Goal: Check status: Verify the current state of an ongoing process or item

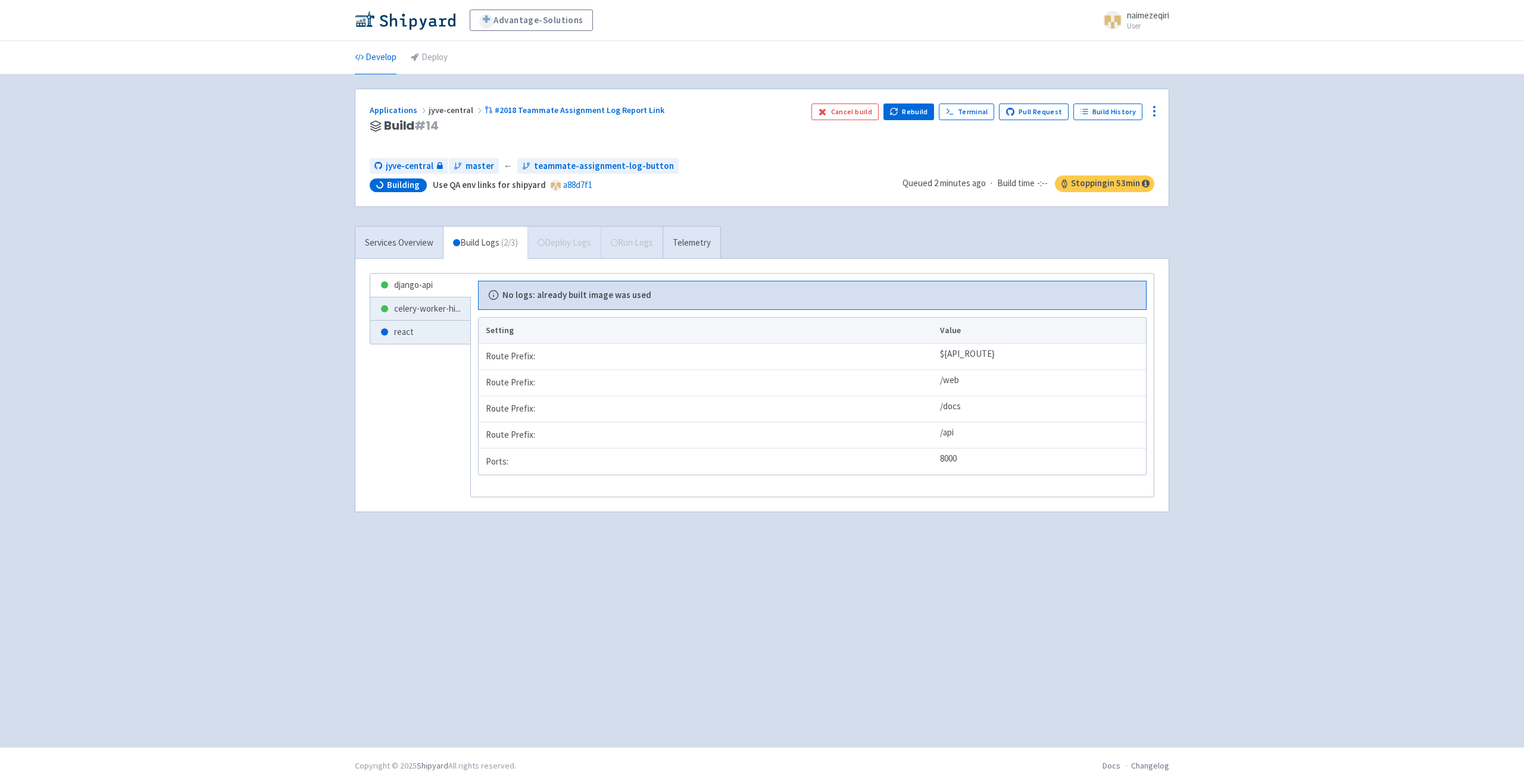
click at [419, 189] on span "Building" at bounding box center [403, 185] width 33 height 12
click at [335, 213] on div "Advantage-Solutions naimezeqiri User Profile Sign out Develop Deploy #" at bounding box center [762, 373] width 1524 height 747
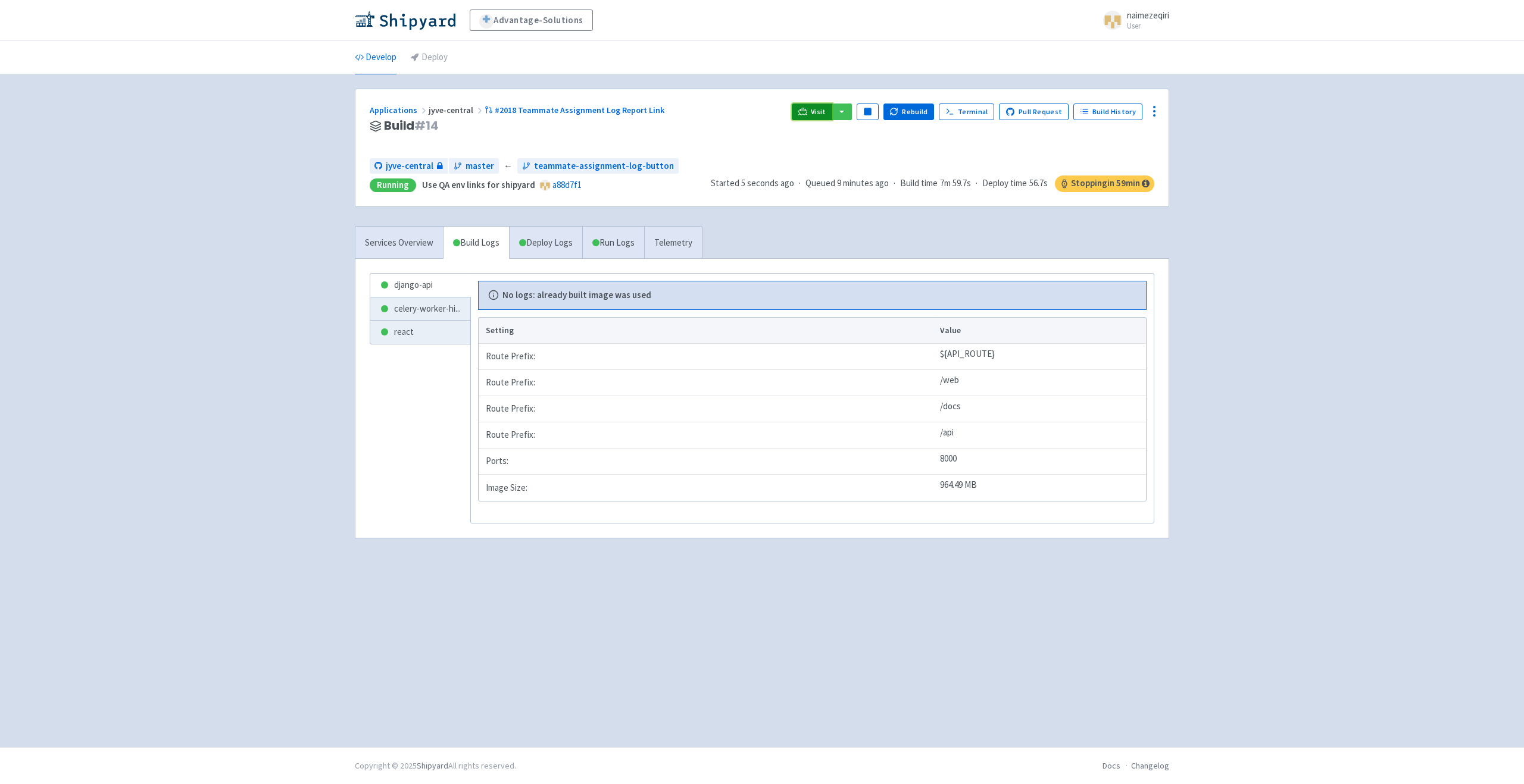
click at [821, 111] on span "Visit" at bounding box center [818, 112] width 16 height 10
